Goal: Navigation & Orientation: Find specific page/section

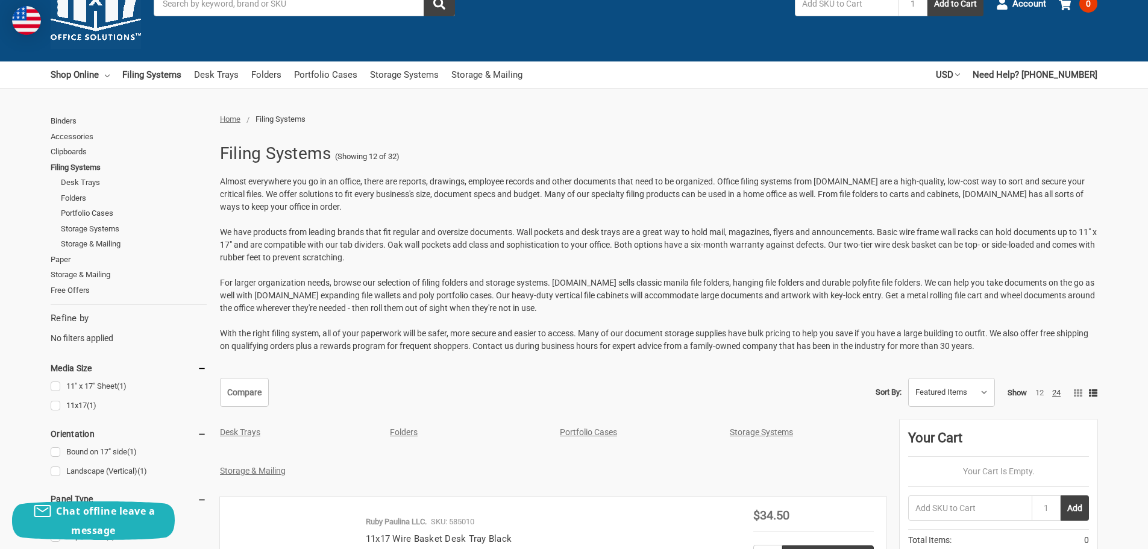
scroll to position [237, 0]
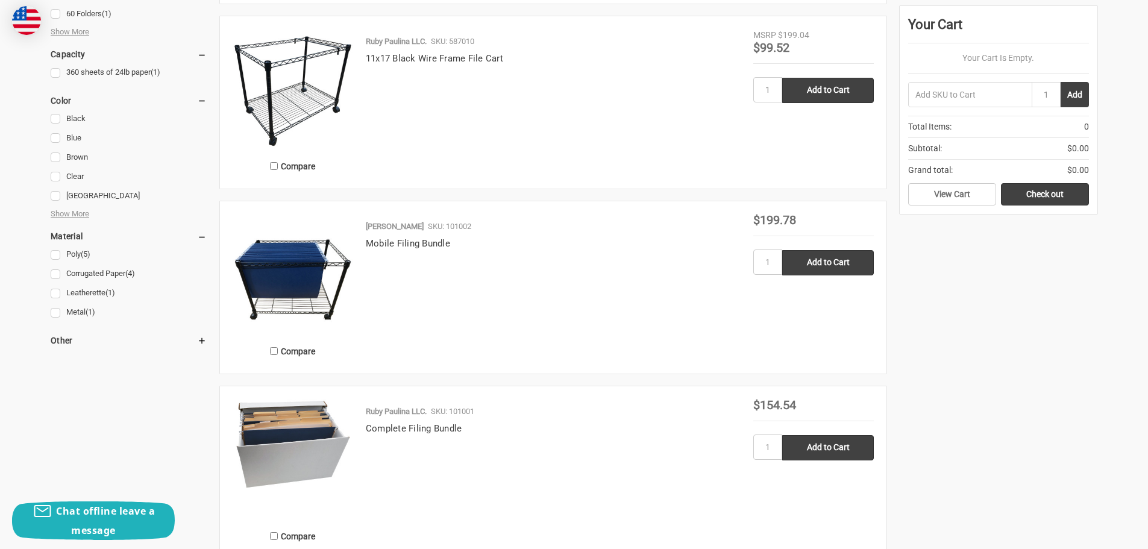
scroll to position [298, 0]
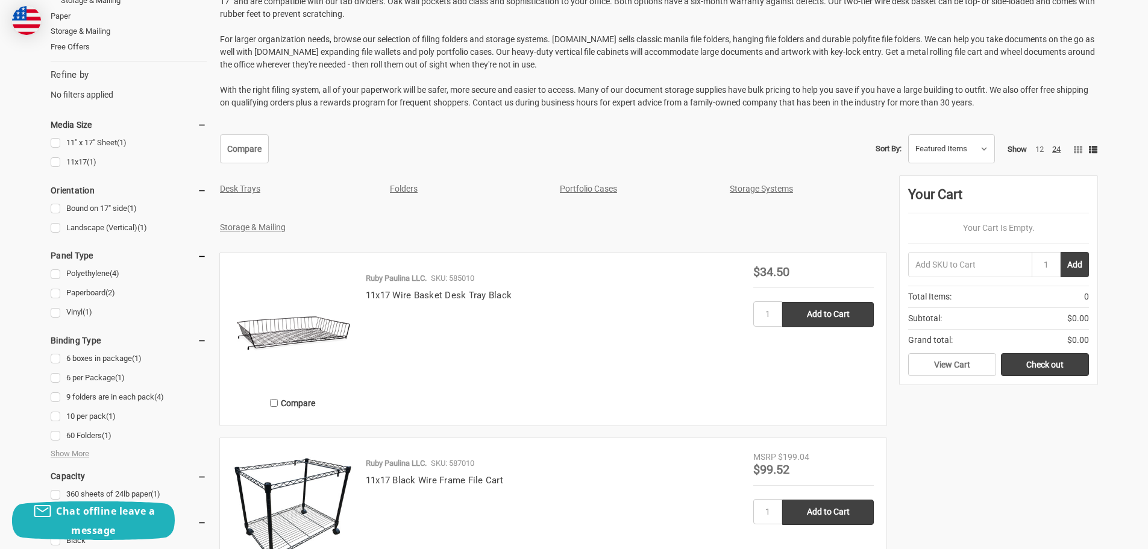
click at [582, 191] on link "Portfolio Cases" at bounding box center [588, 189] width 57 height 10
click at [754, 195] on div "Storage Systems" at bounding box center [801, 189] width 157 height 26
click at [763, 190] on link "Storage Systems" at bounding box center [761, 189] width 63 height 10
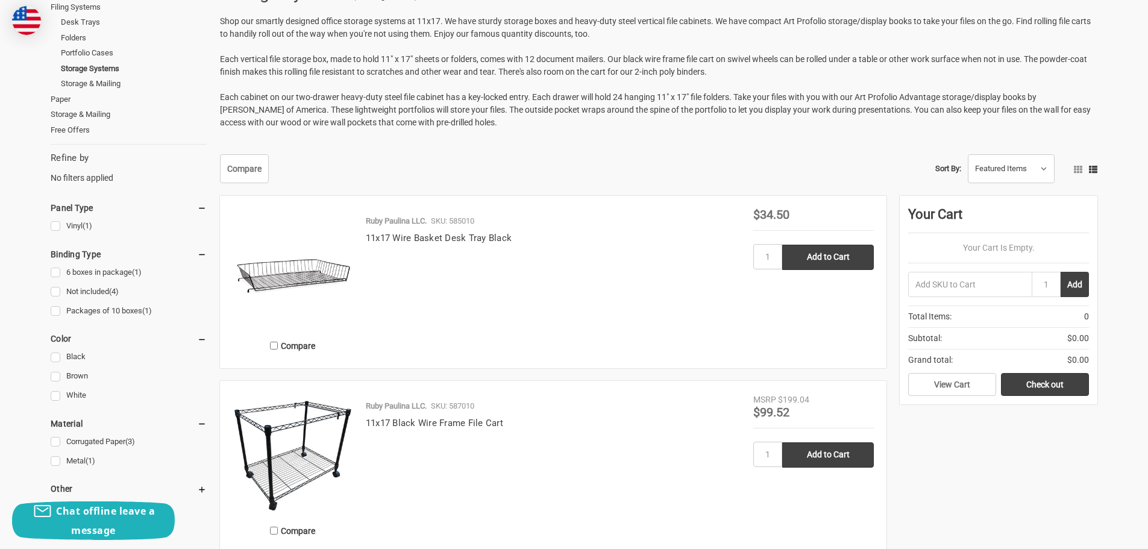
scroll to position [60, 0]
